Goal: Use online tool/utility: Use online tool/utility

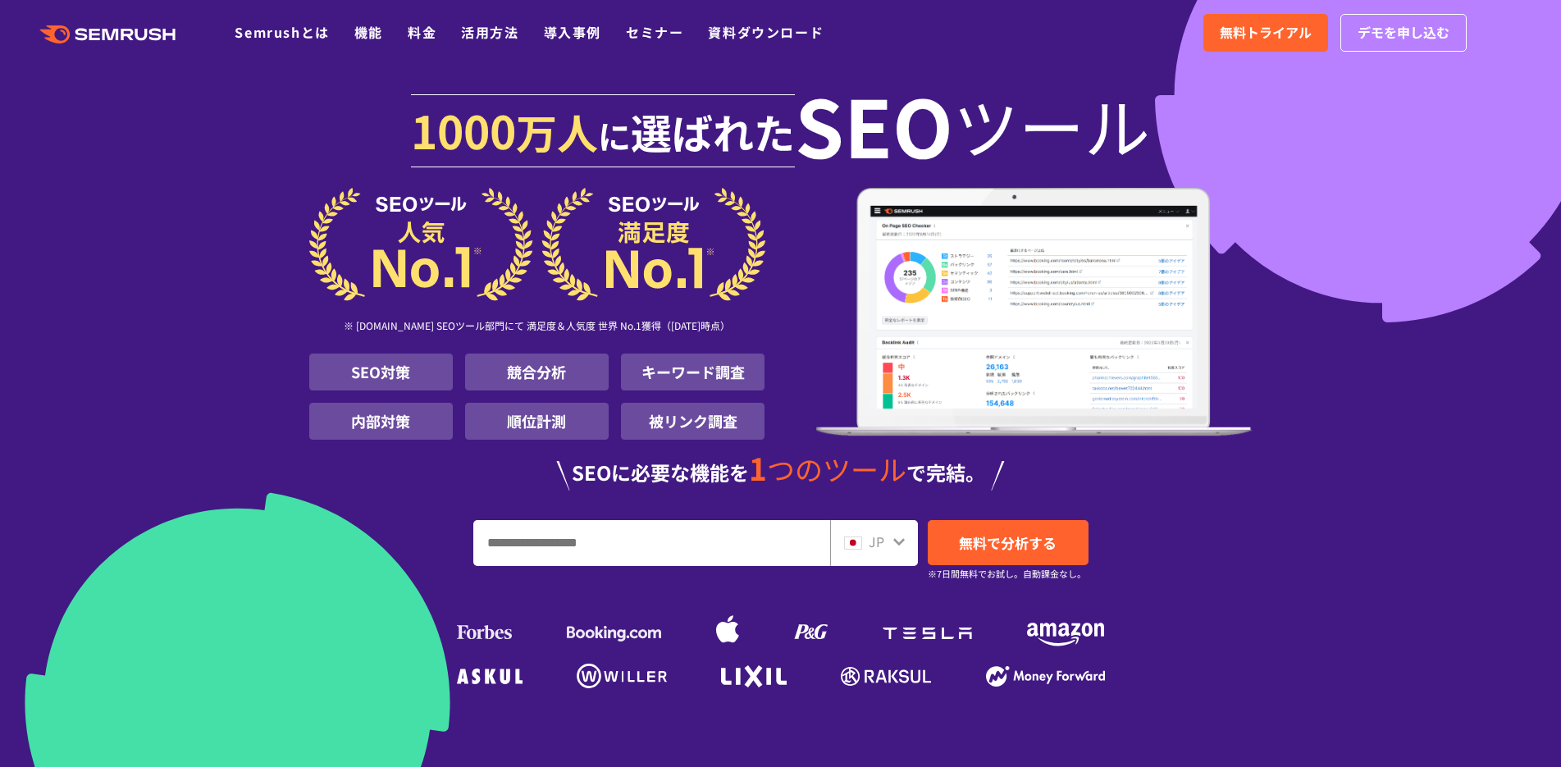
click at [596, 544] on input "URL、キーワードを入力してください" at bounding box center [651, 543] width 355 height 44
paste input "**********"
type input "**********"
click at [1012, 543] on span "無料で分析する" at bounding box center [1008, 542] width 98 height 21
